Goal: Task Accomplishment & Management: Manage account settings

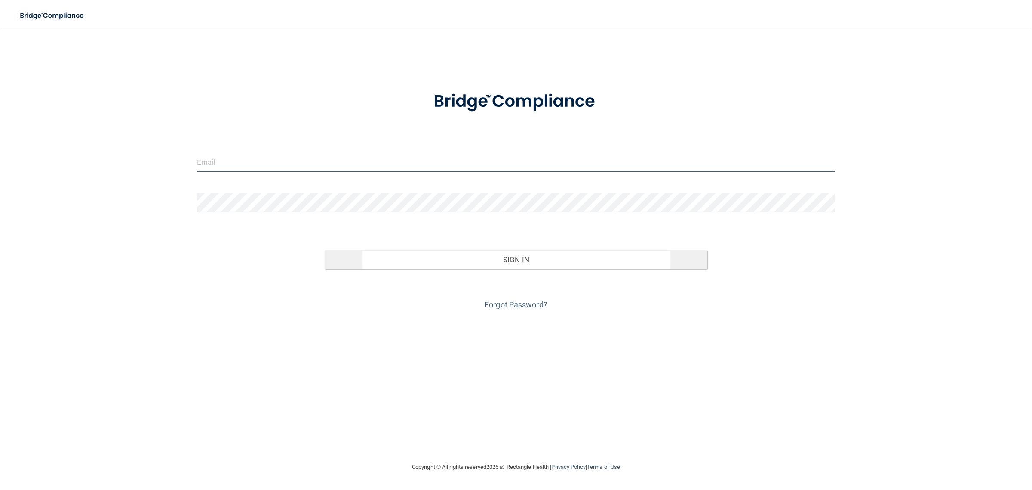
type input "[EMAIL_ADDRESS][DOMAIN_NAME]"
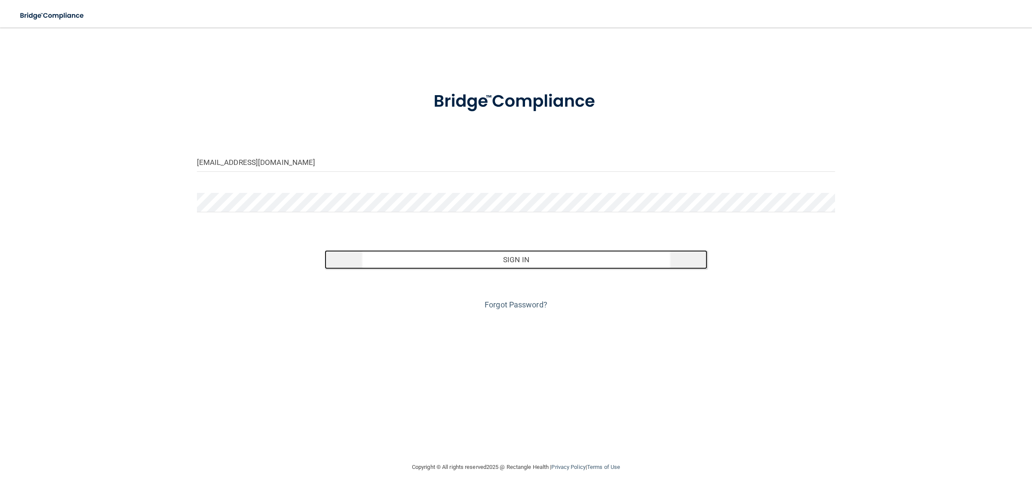
click at [444, 254] on button "Sign In" at bounding box center [516, 259] width 383 height 19
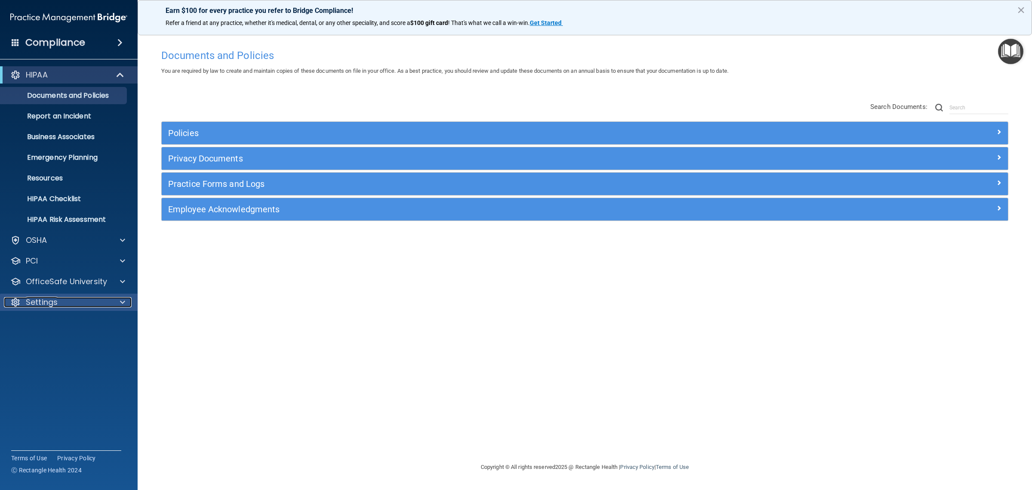
click at [66, 300] on div "Settings" at bounding box center [57, 302] width 107 height 10
click at [49, 345] on p "My Users" at bounding box center [64, 343] width 117 height 9
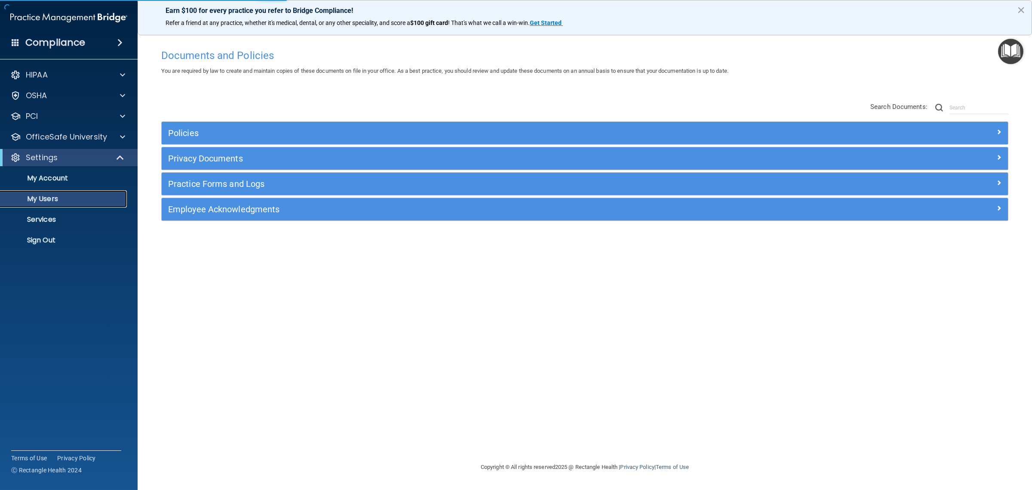
select select "20"
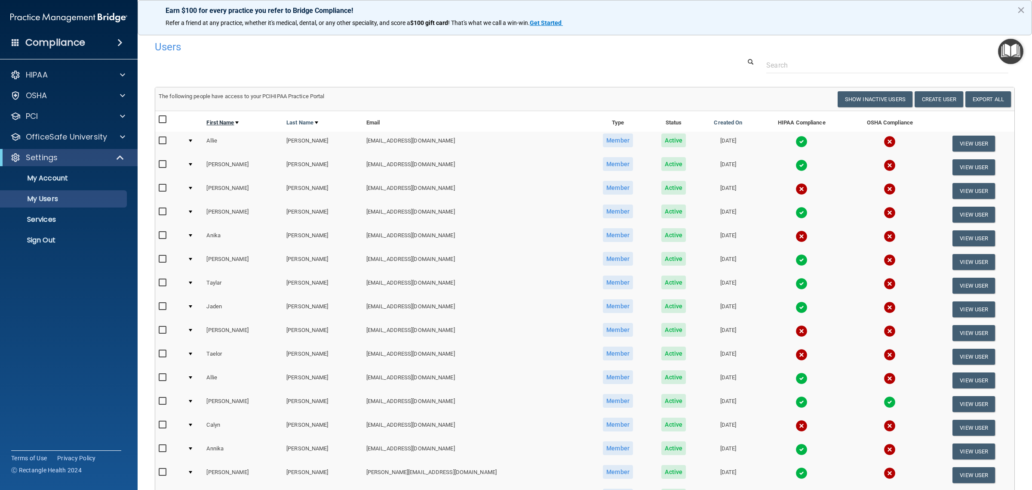
click at [237, 119] on link "First Name" at bounding box center [222, 122] width 32 height 10
select select "20"
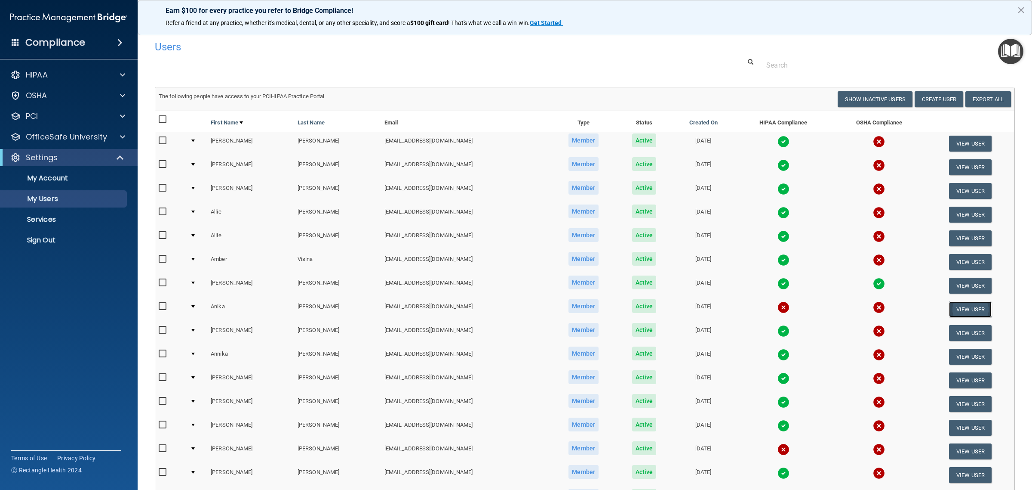
click at [956, 302] on button "View User" at bounding box center [970, 309] width 43 height 16
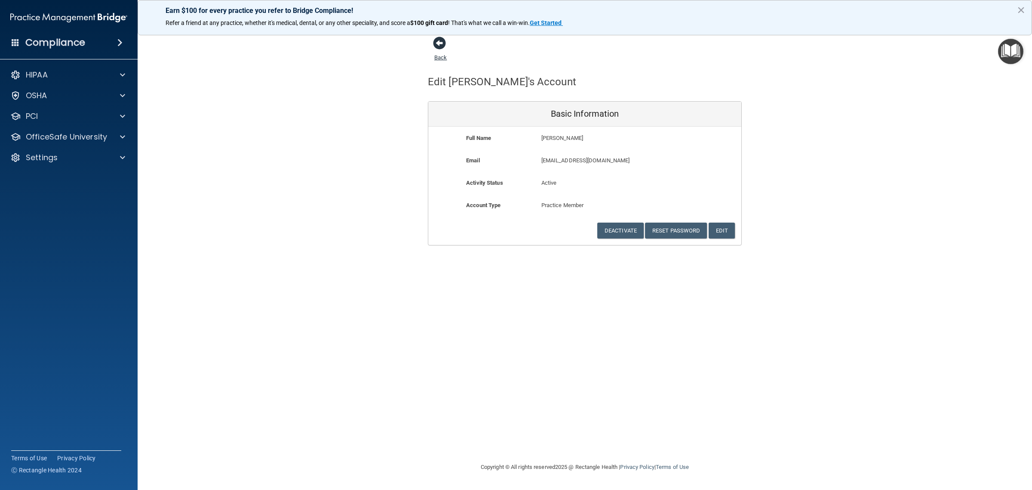
click at [441, 46] on span at bounding box center [439, 43] width 13 height 13
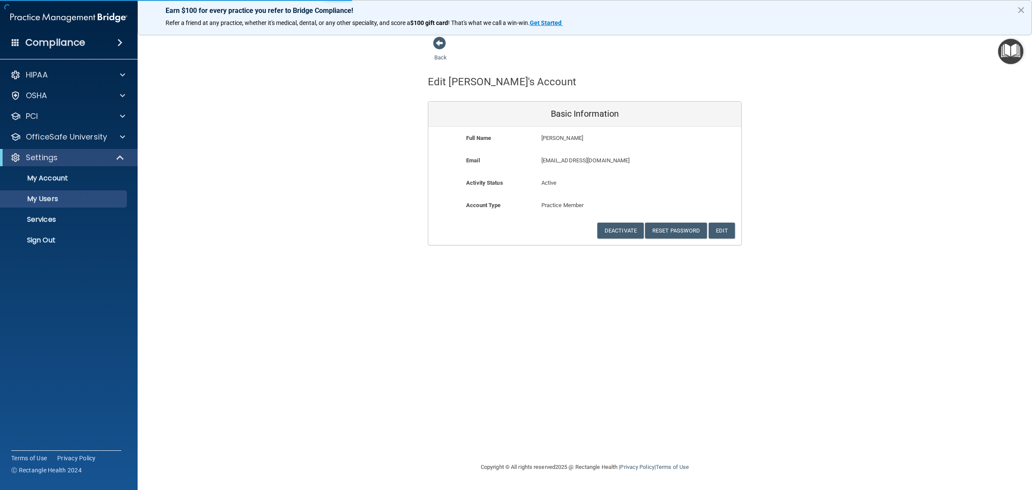
select select "20"
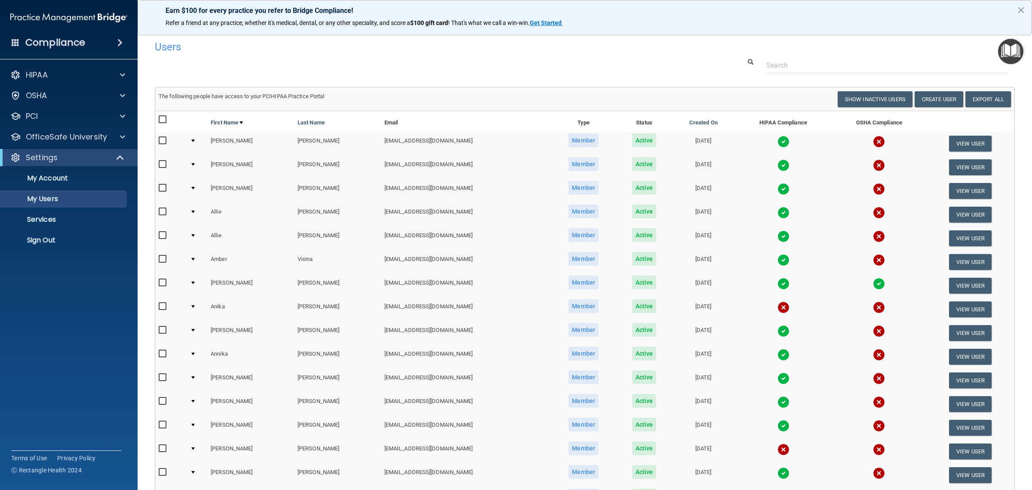
click at [778, 308] on img at bounding box center [784, 307] width 12 height 12
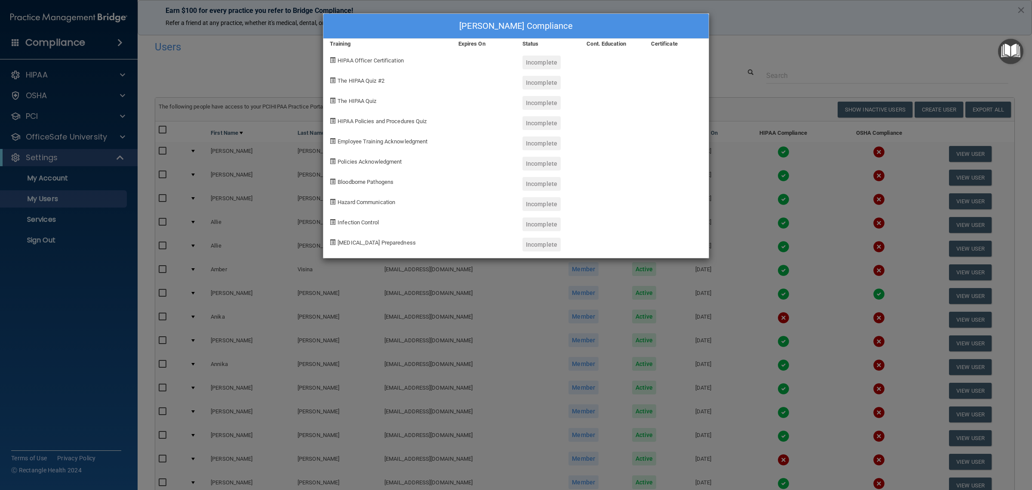
click at [841, 65] on div "[PERSON_NAME] Compliance Training Expires On Status Cont. Education Certificate…" at bounding box center [516, 245] width 1032 height 490
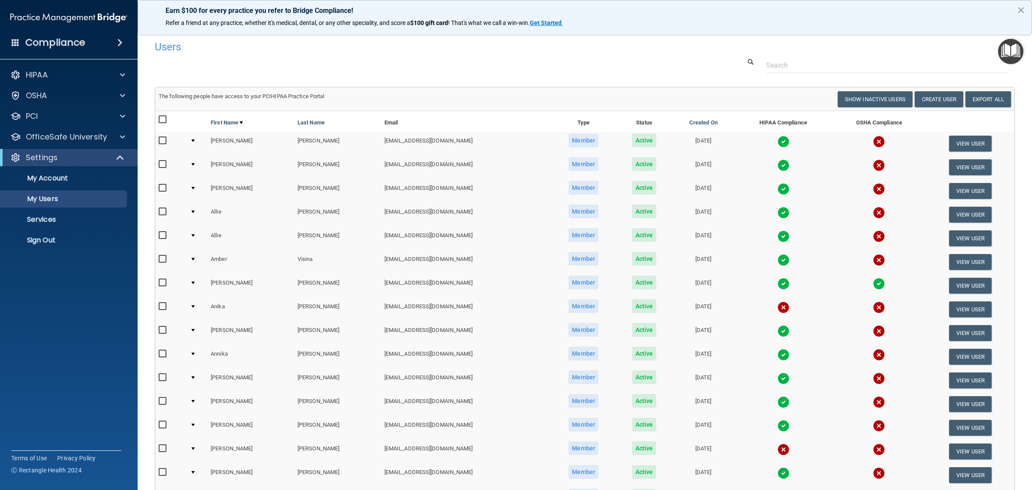
click at [162, 306] on input "checkbox" at bounding box center [164, 306] width 10 height 7
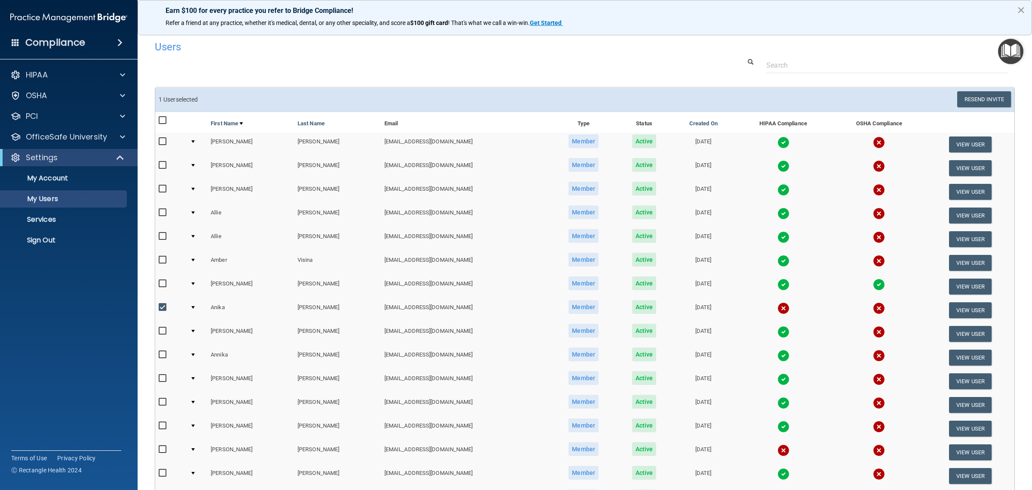
click at [1020, 6] on button "×" at bounding box center [1021, 10] width 8 height 14
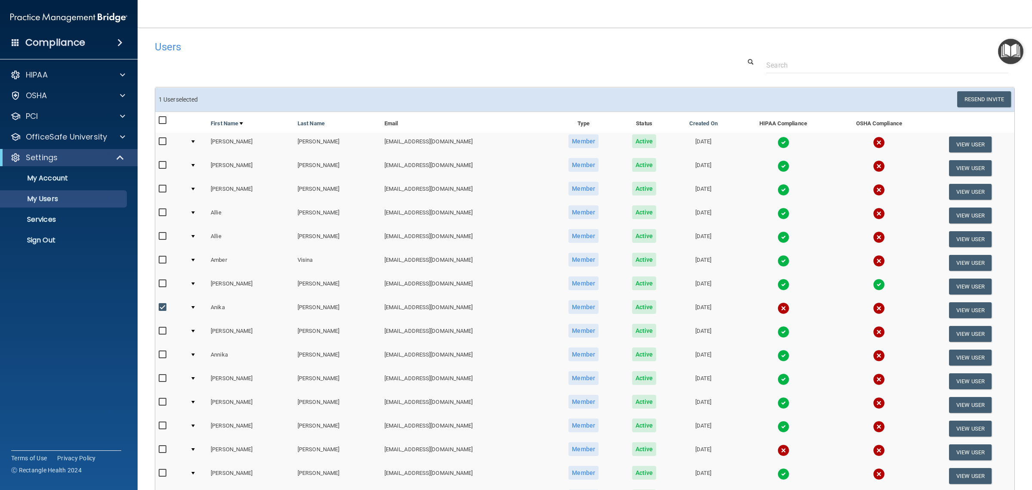
click at [163, 304] on input "checkbox" at bounding box center [164, 307] width 10 height 7
checkbox input "false"
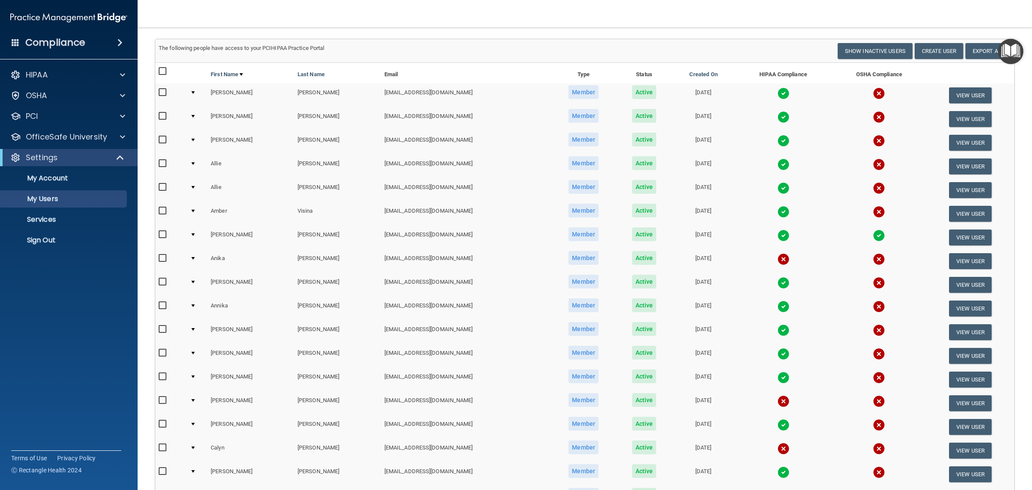
scroll to position [222, 0]
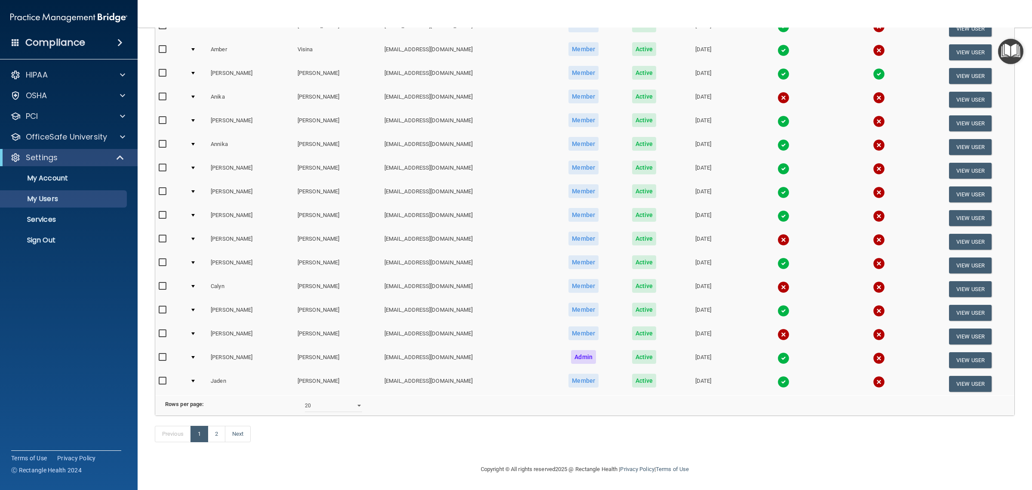
click at [160, 330] on input "checkbox" at bounding box center [164, 333] width 10 height 7
checkbox input "true"
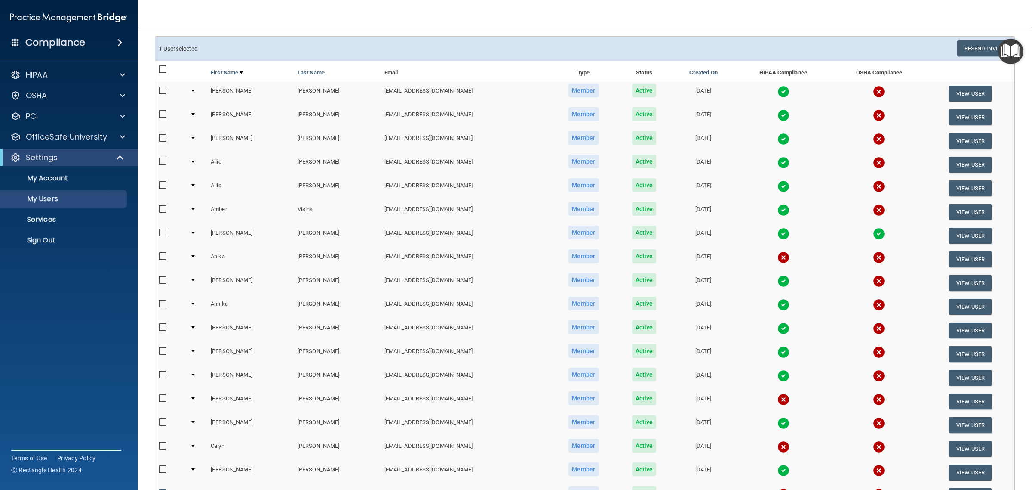
scroll to position [0, 0]
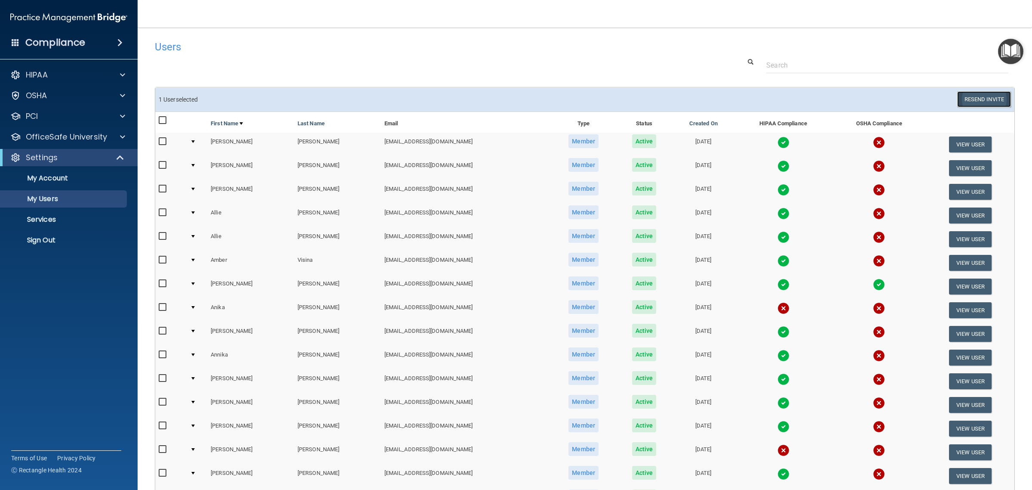
click at [978, 101] on button "Resend Invite" at bounding box center [985, 99] width 54 height 16
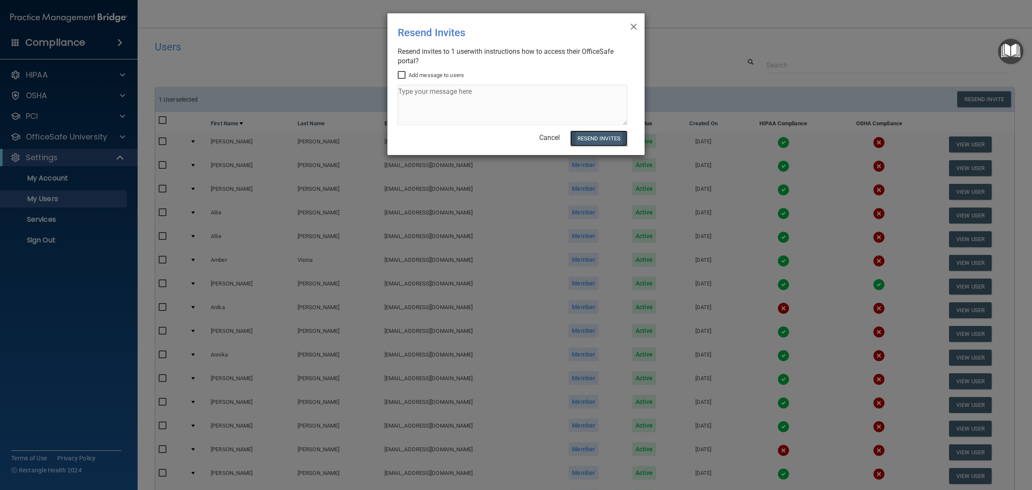
click at [612, 142] on button "Resend Invites" at bounding box center [598, 138] width 57 height 16
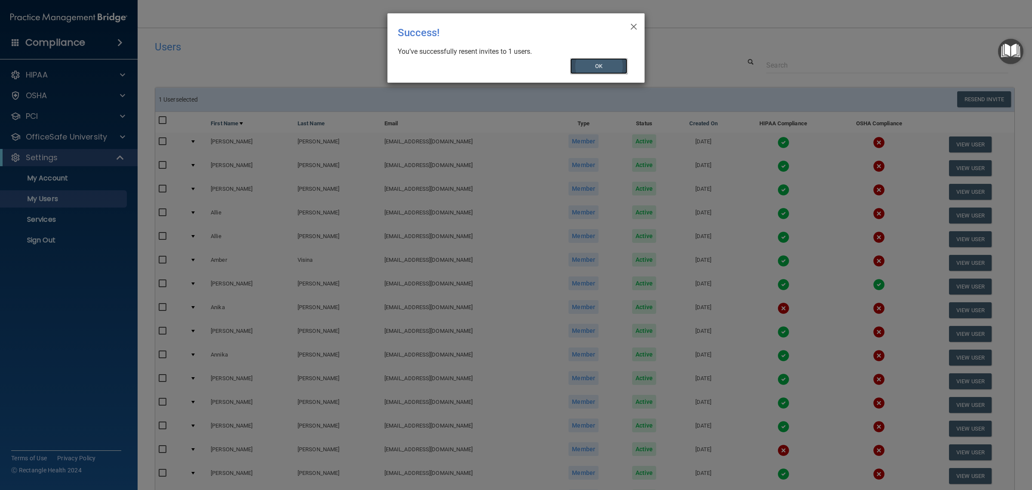
click at [597, 62] on button "OK" at bounding box center [599, 66] width 58 height 16
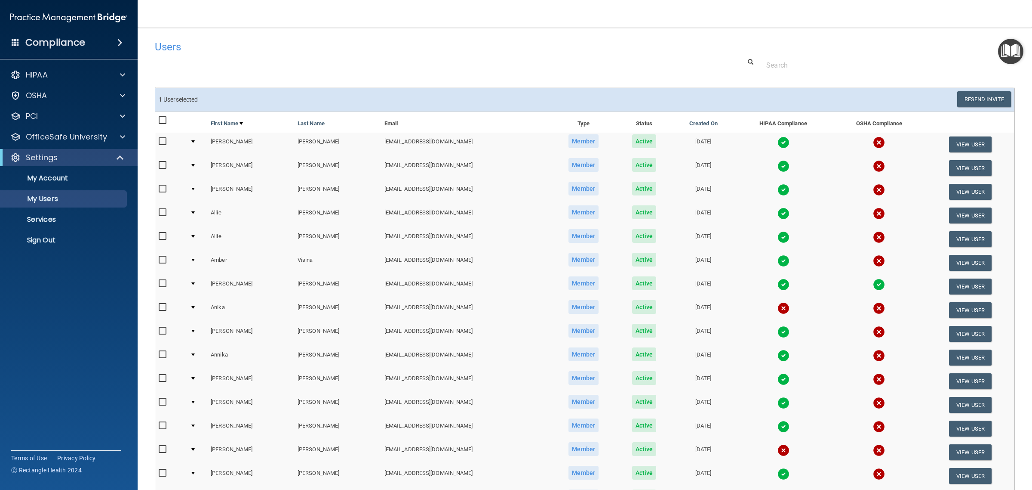
drag, startPoint x: 699, startPoint y: 305, endPoint x: 655, endPoint y: 306, distance: 43.9
click at [672, 306] on td "[DATE]" at bounding box center [703, 310] width 63 height 24
